Goal: Use online tool/utility

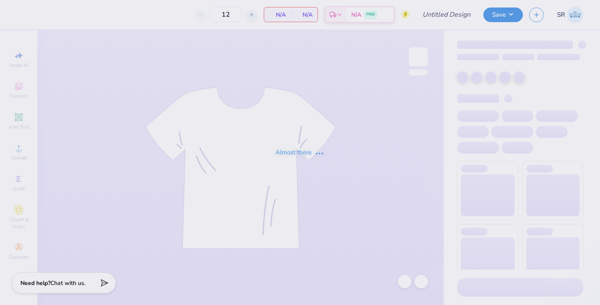
type input "Boys Hoco"
type input "50"
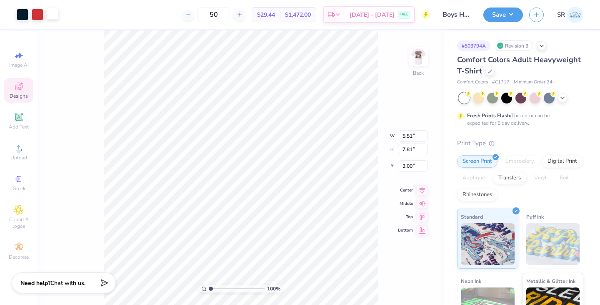
click at [54, 15] on div at bounding box center [53, 14] width 12 height 12
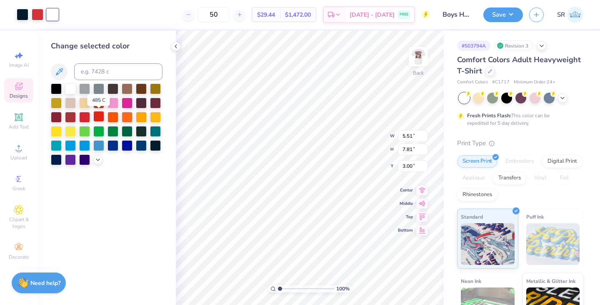
click at [98, 118] on div at bounding box center [98, 116] width 11 height 11
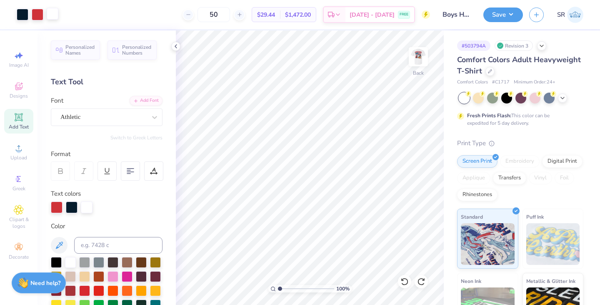
click at [53, 15] on div at bounding box center [53, 14] width 12 height 12
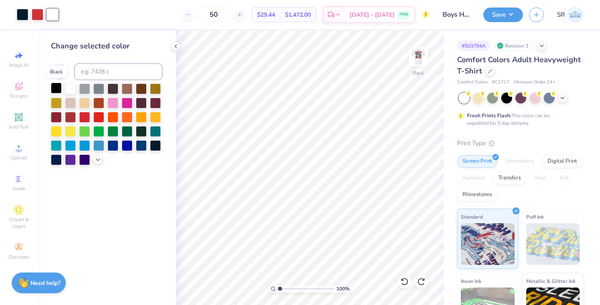
click at [58, 90] on div at bounding box center [56, 88] width 11 height 11
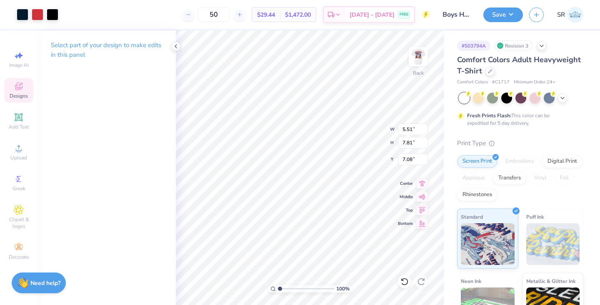
type input "3.00"
